Goal: Information Seeking & Learning: Learn about a topic

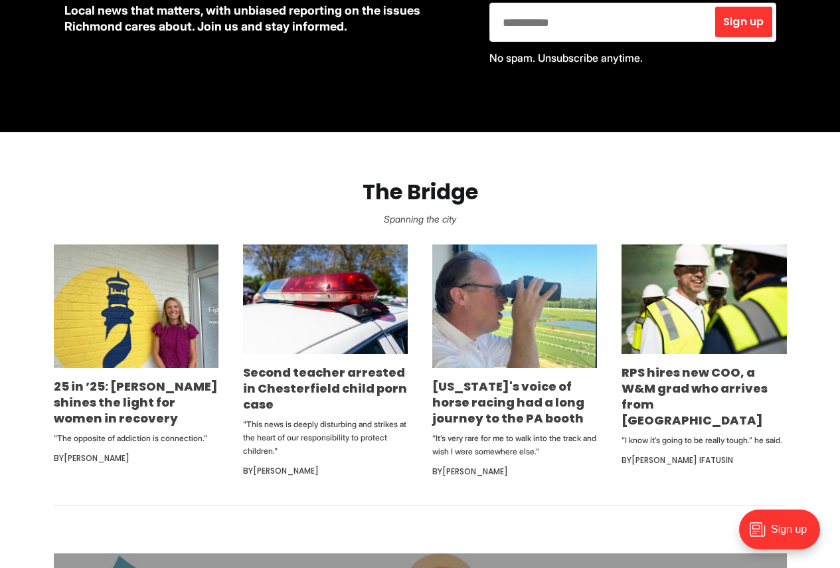
scroll to position [664, 0]
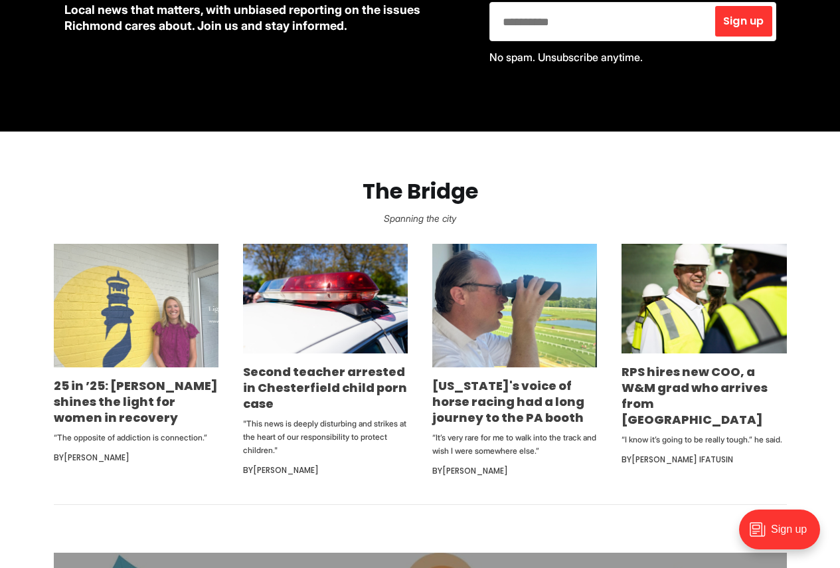
click at [191, 305] on img at bounding box center [136, 306] width 165 height 124
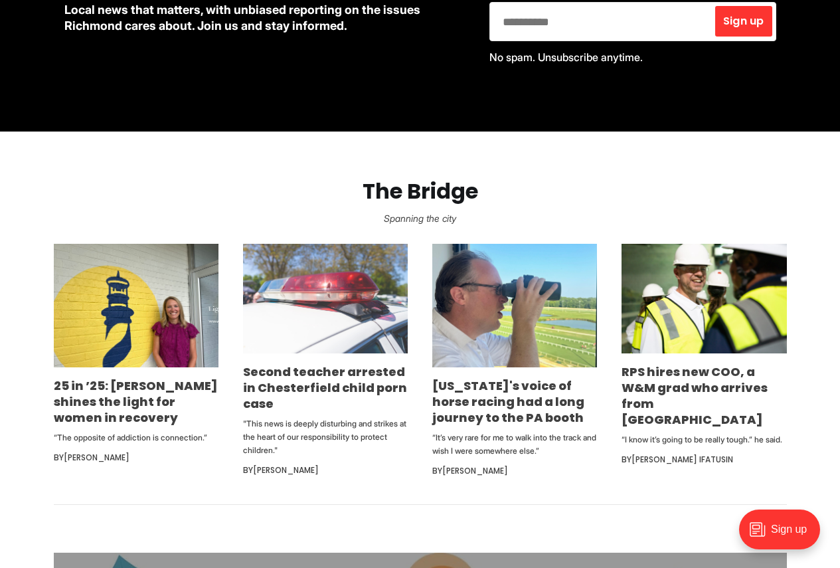
click at [262, 332] on img at bounding box center [325, 299] width 165 height 110
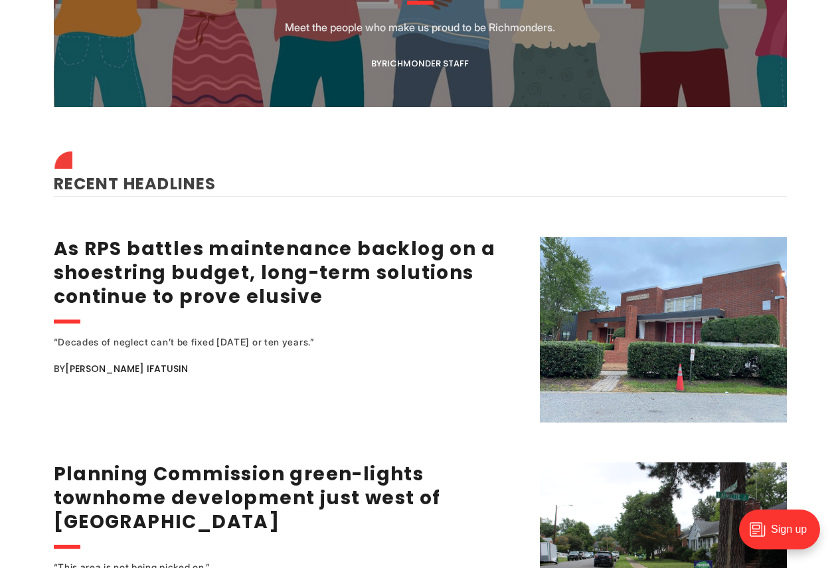
scroll to position [1793, 0]
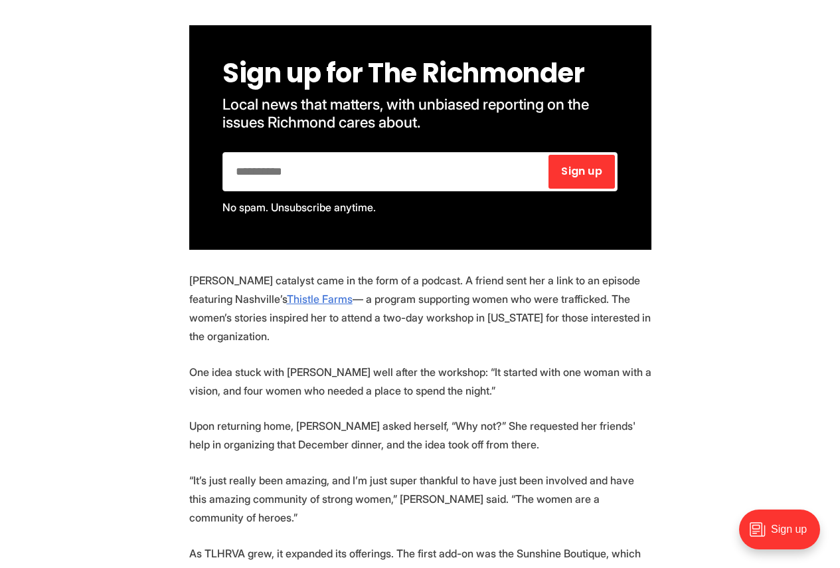
scroll to position [1262, 0]
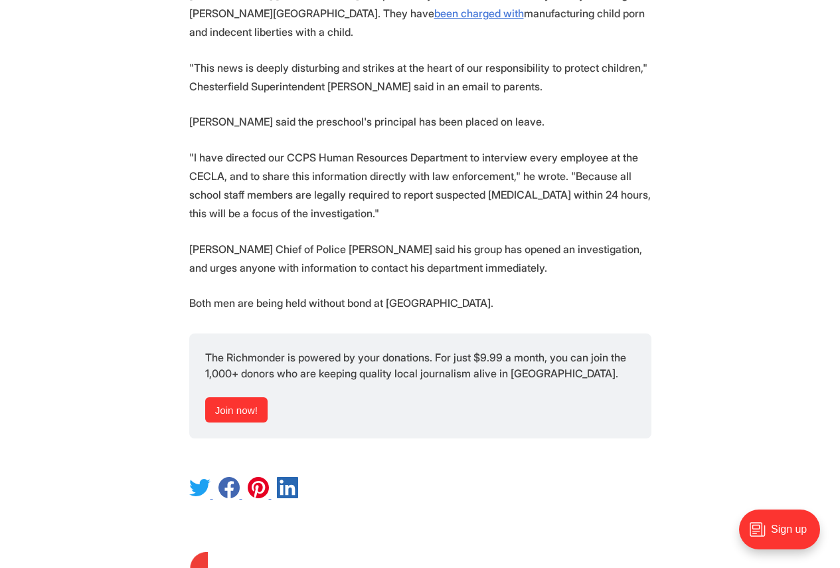
scroll to position [664, 0]
